Goal: Navigation & Orientation: Find specific page/section

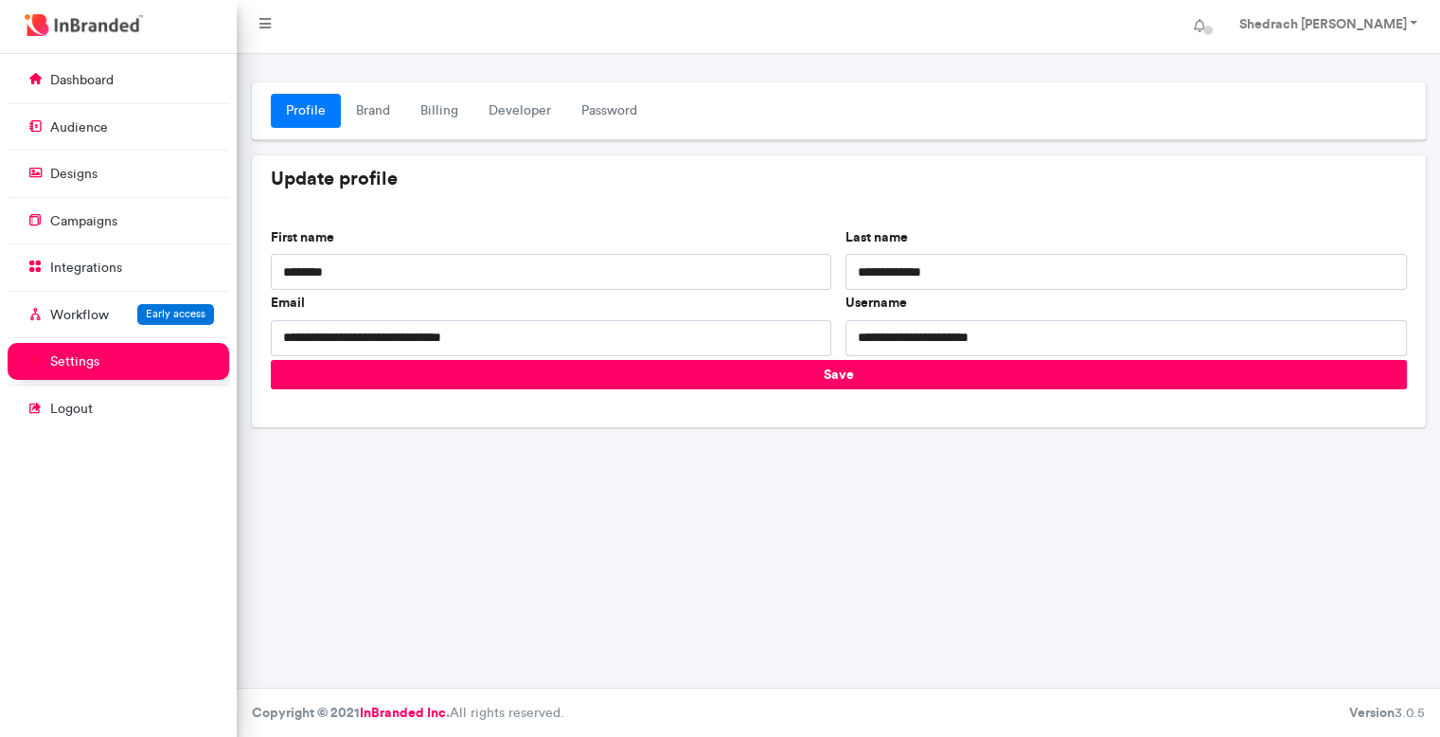
scroll to position [9, 0]
click at [175, 171] on link "designs" at bounding box center [119, 173] width 222 height 36
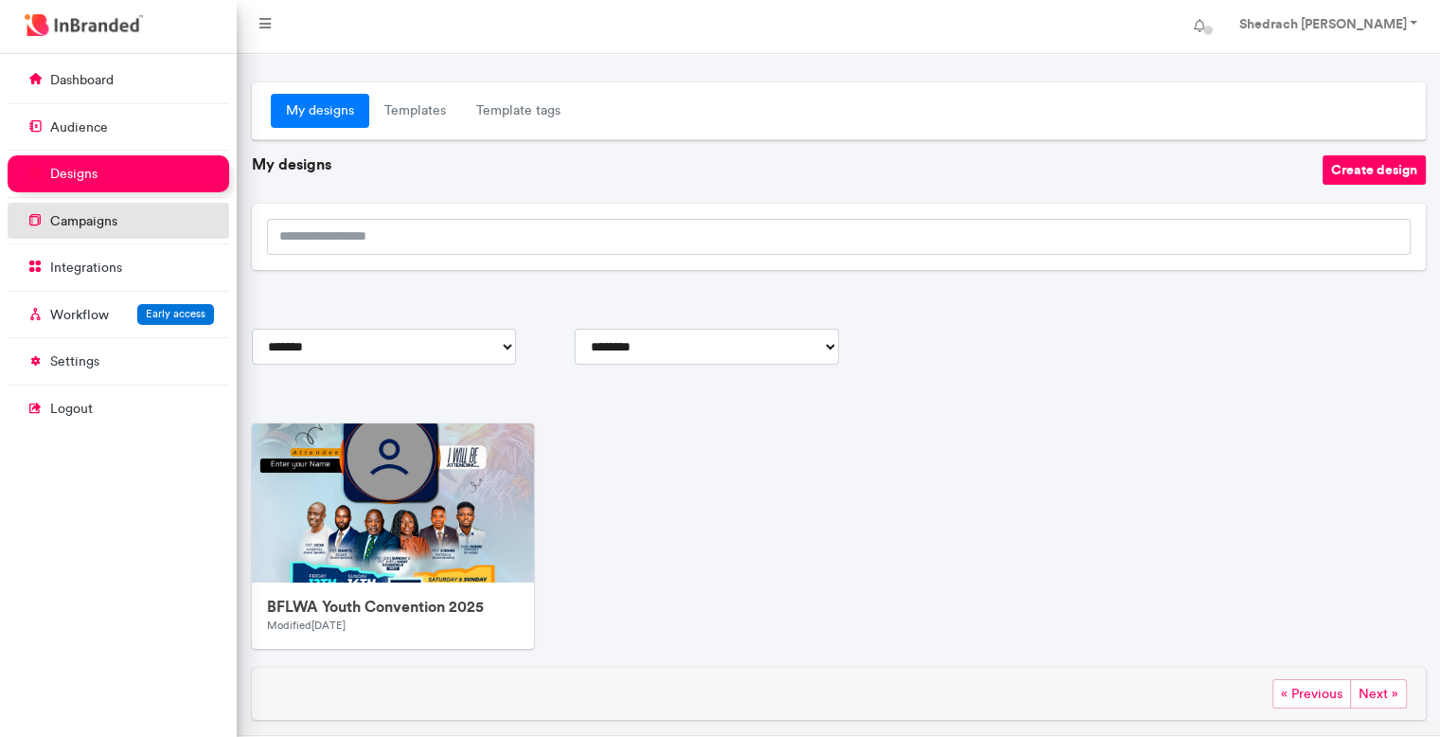
click at [133, 225] on link "campaigns" at bounding box center [119, 221] width 222 height 36
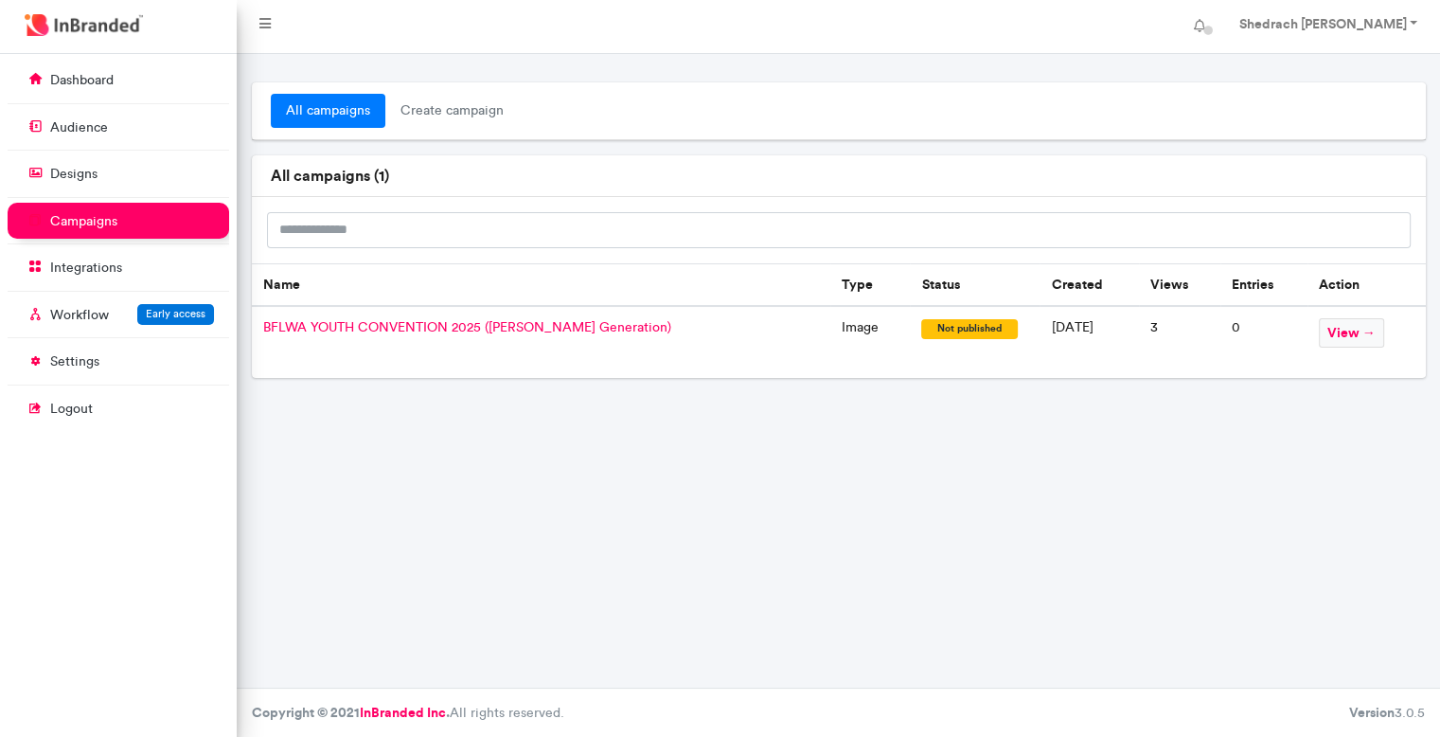
click at [596, 512] on div "all campaigns create campaign all campaigns ( 1 ) Name Type Status Created View…" at bounding box center [838, 370] width 1203 height 633
